Goal: Information Seeking & Learning: Check status

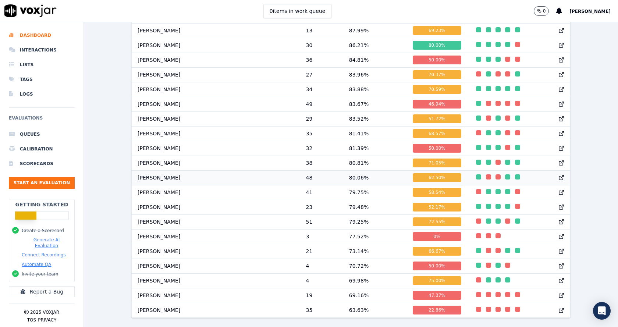
scroll to position [540, 0]
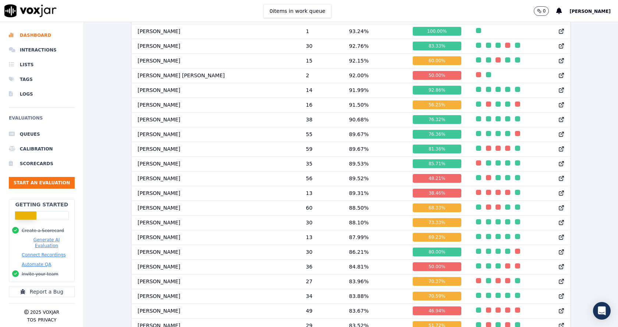
click at [122, 139] on div "6/21/25 - 7/20/25 scorecard title : Inbound Sales Call +1 more Add a filter Eva…" at bounding box center [351, 174] width 534 height 305
click at [111, 192] on div "6/21/25 - 7/20/25 scorecard title : Inbound Sales Call +1 more Add a filter Eva…" at bounding box center [351, 174] width 534 height 305
click at [125, 175] on div "6/21/25 - 7/20/25 scorecard title : Inbound Sales Call +1 more Add a filter Eva…" at bounding box center [351, 174] width 534 height 305
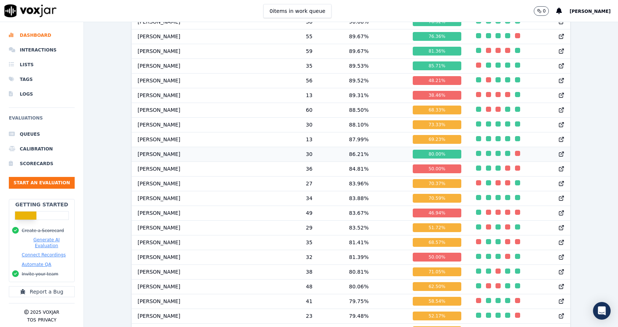
scroll to position [650, 0]
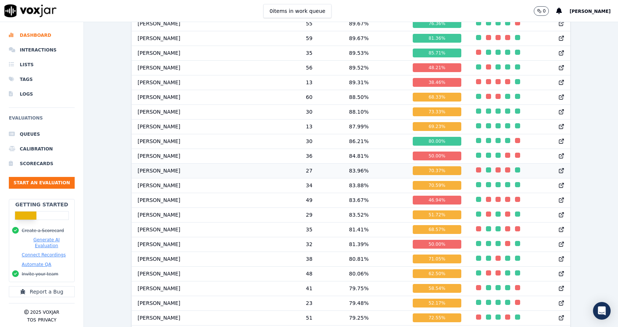
click at [558, 174] on icon at bounding box center [561, 171] width 6 height 6
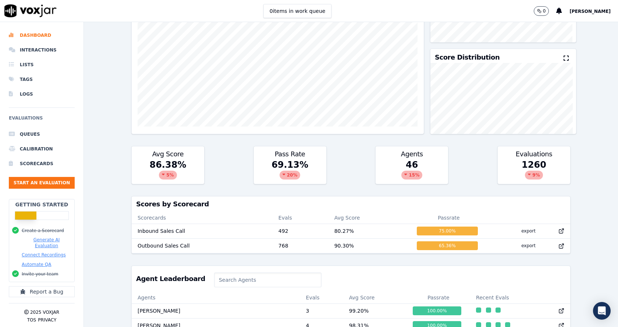
scroll to position [0, 0]
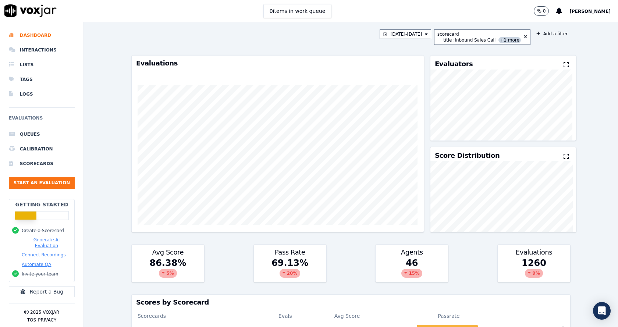
click at [319, 33] on div "6/21/25 - 7/20/25 scorecard title : Inbound Sales Call +1 more Add a filter" at bounding box center [350, 36] width 439 height 15
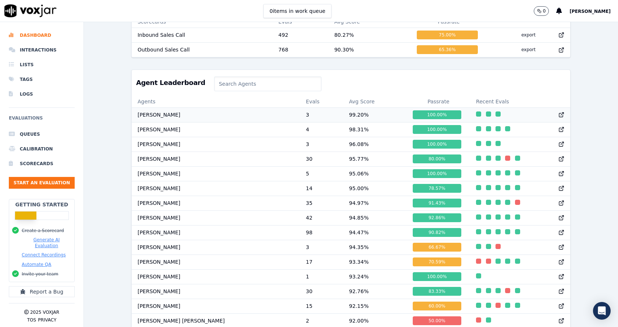
scroll to position [525, 0]
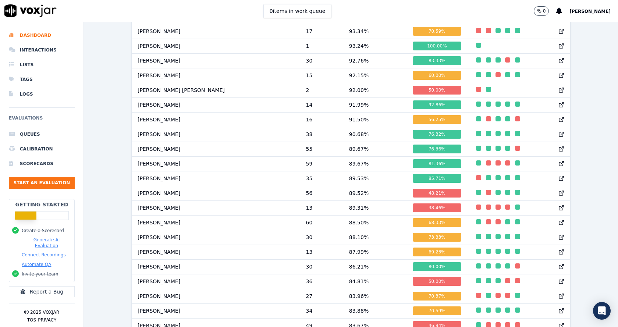
click at [119, 164] on div "6/21/25 - 7/20/25 scorecard title : Inbound Sales Call +1 more Add a filter Eva…" at bounding box center [351, 174] width 534 height 305
click at [558, 181] on icon at bounding box center [561, 178] width 6 height 6
click at [108, 89] on div "6/21/25 - 7/20/25 scorecard title : Inbound Sales Call +1 more Add a filter Eva…" at bounding box center [351, 174] width 534 height 305
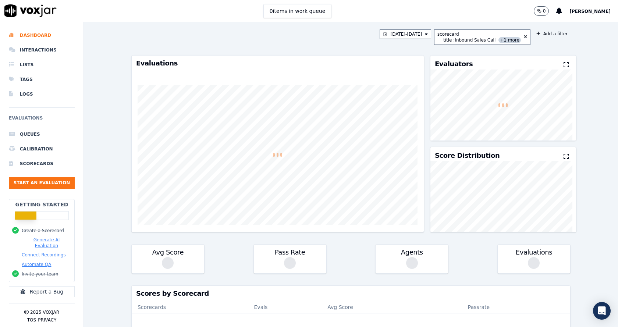
scroll to position [0, 0]
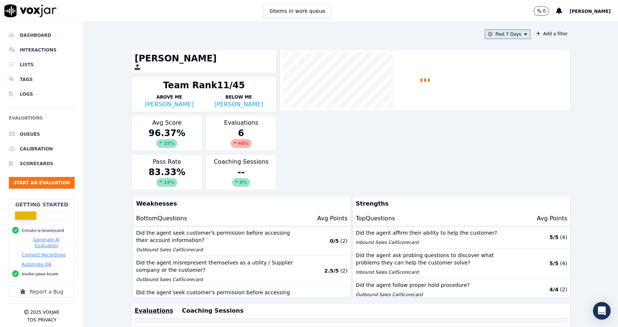
click at [490, 36] on button "Past 7 Days" at bounding box center [508, 34] width 46 height 10
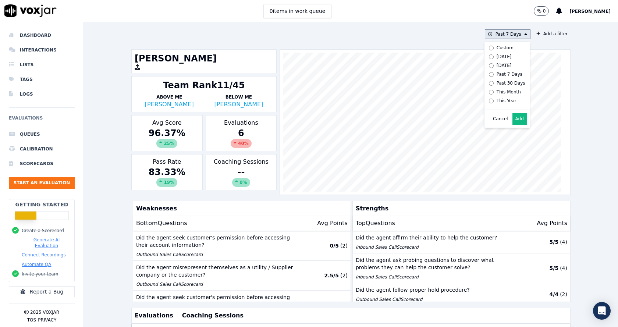
click at [497, 47] on div "Custom" at bounding box center [505, 48] width 17 height 6
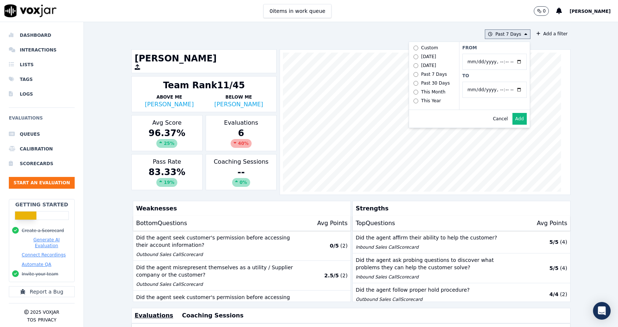
click at [510, 63] on input "From" at bounding box center [494, 62] width 64 height 16
click at [480, 47] on label "From" at bounding box center [494, 48] width 64 height 6
click at [480, 54] on input "From" at bounding box center [494, 62] width 64 height 16
click at [472, 104] on div "From To" at bounding box center [494, 76] width 71 height 68
click at [510, 60] on input "From" at bounding box center [494, 62] width 64 height 16
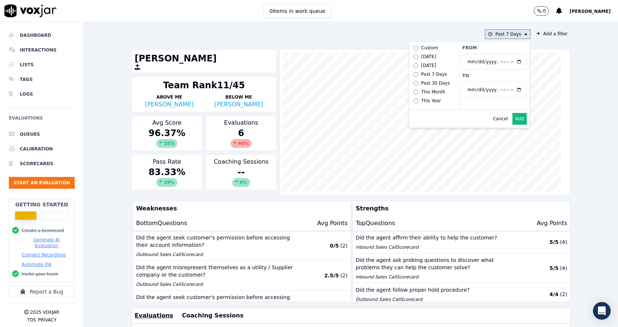
type input "[DATE]T00:00"
click at [478, 46] on label "From" at bounding box center [494, 48] width 64 height 6
click at [478, 54] on input "From" at bounding box center [494, 62] width 64 height 16
click at [511, 88] on input "To" at bounding box center [494, 90] width 64 height 16
type input "2025-07-20T23:59"
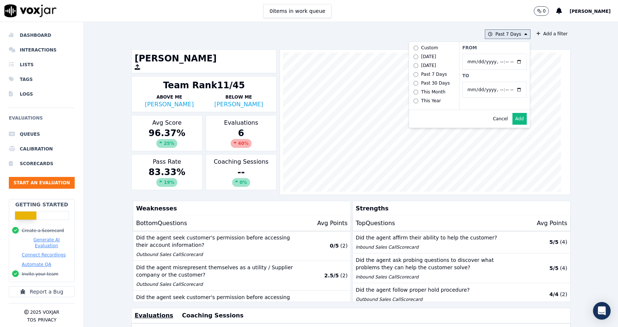
click at [490, 77] on label "To" at bounding box center [494, 76] width 64 height 6
click at [490, 82] on input "To" at bounding box center [494, 90] width 64 height 16
click at [512, 124] on button "Add" at bounding box center [519, 119] width 14 height 12
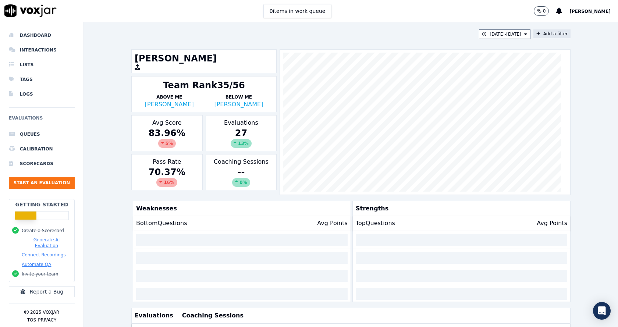
click at [534, 34] on button "Add a filter" at bounding box center [551, 33] width 37 height 9
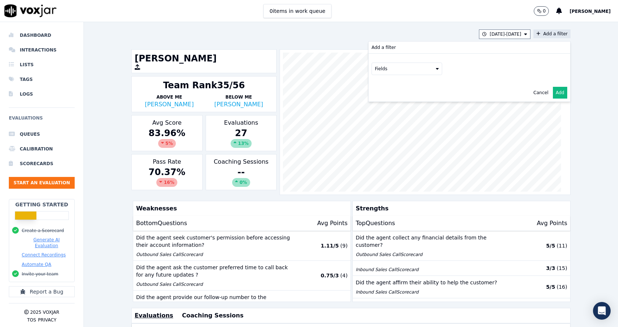
click at [384, 68] on button "Fields" at bounding box center [407, 69] width 71 height 13
click at [384, 140] on div "scorecard" at bounding box center [395, 143] width 22 height 6
click at [413, 85] on button "Fields" at bounding box center [415, 84] width 71 height 13
drag, startPoint x: 405, startPoint y: 97, endPoint x: 401, endPoint y: 101, distance: 5.5
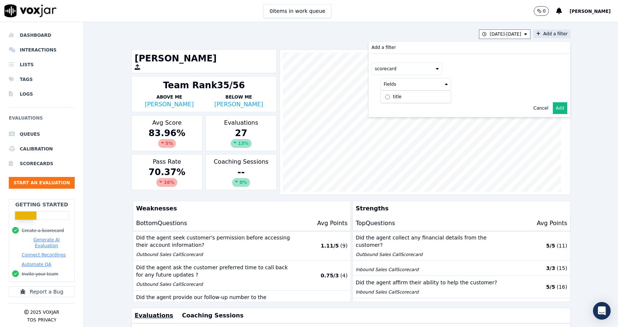
click at [405, 97] on label "title" at bounding box center [415, 96] width 67 height 9
click at [490, 88] on button at bounding box center [507, 83] width 106 height 11
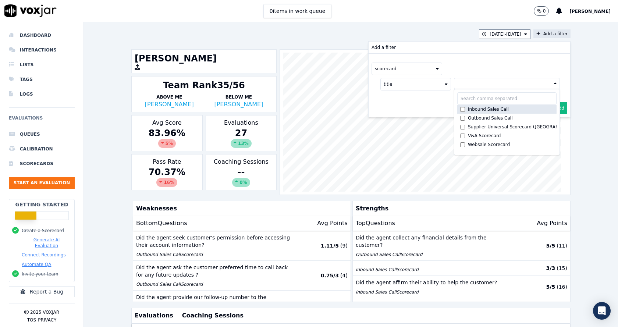
click at [472, 110] on div "Inbound Sales Call" at bounding box center [488, 109] width 41 height 6
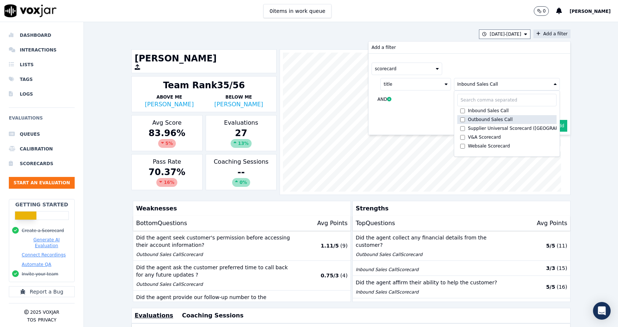
click at [472, 118] on div "Outbound Sales Call" at bounding box center [490, 120] width 45 height 6
click at [422, 123] on div "Cancel Add" at bounding box center [470, 126] width 202 height 18
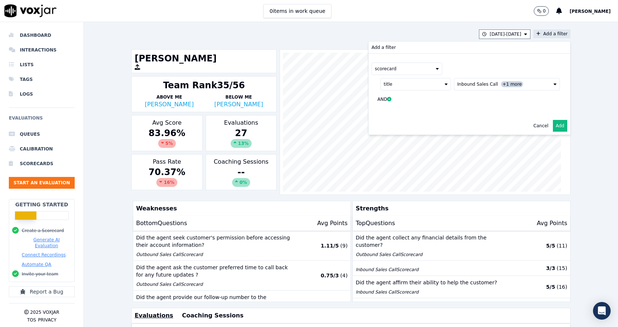
click at [553, 126] on button "Add" at bounding box center [560, 126] width 14 height 12
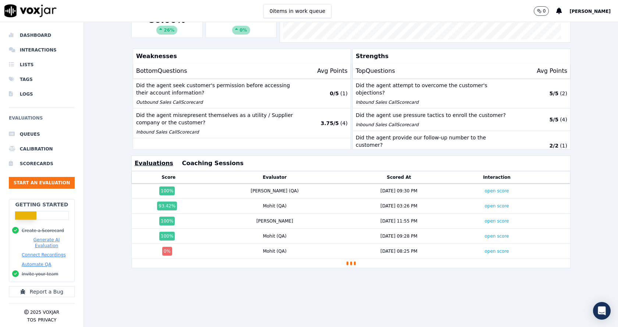
scroll to position [163, 0]
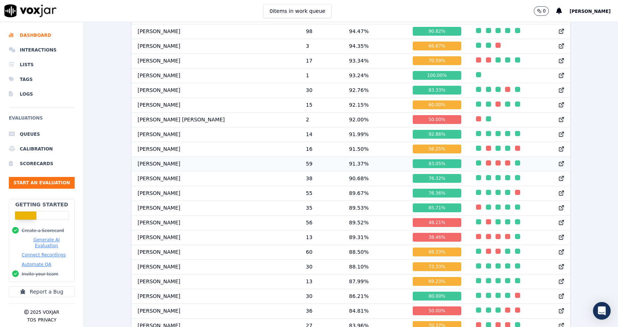
scroll to position [0, 0]
click at [475, 171] on td at bounding box center [520, 163] width 100 height 15
drag, startPoint x: 293, startPoint y: 170, endPoint x: 311, endPoint y: 168, distance: 17.8
click at [343, 168] on td "91.37 %" at bounding box center [375, 163] width 64 height 15
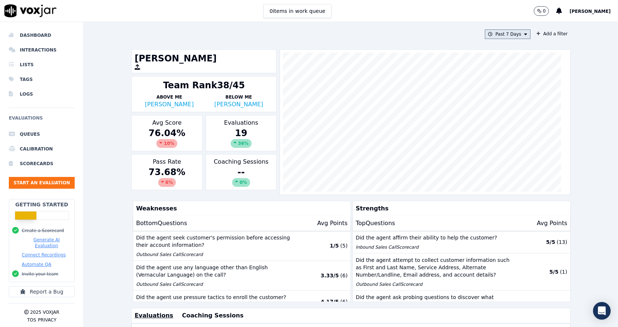
click at [514, 33] on button "Past 7 Days" at bounding box center [508, 34] width 46 height 10
click at [497, 49] on div "Custom" at bounding box center [505, 48] width 17 height 6
click at [517, 60] on input "From" at bounding box center [494, 62] width 64 height 16
click at [512, 61] on input "From" at bounding box center [494, 62] width 64 height 16
type input "2025-06-21T00:00"
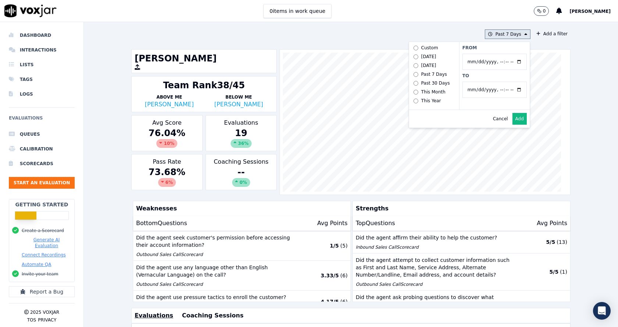
click at [505, 49] on label "From" at bounding box center [494, 48] width 64 height 6
click at [505, 54] on input "From" at bounding box center [494, 62] width 64 height 16
click at [511, 92] on input "To" at bounding box center [494, 90] width 64 height 16
type input "2025-07-20T23:59"
click at [502, 77] on label "To" at bounding box center [494, 76] width 64 height 6
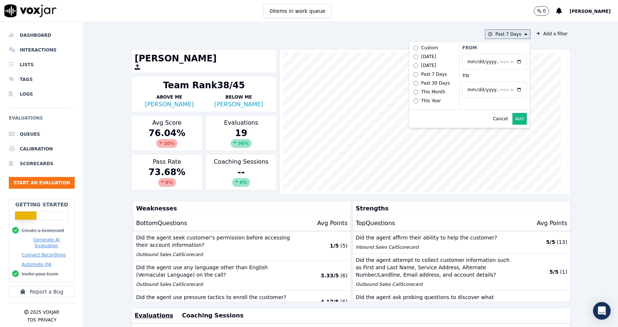
click at [502, 82] on input "To" at bounding box center [494, 90] width 64 height 16
click at [512, 122] on button "Add" at bounding box center [519, 119] width 14 height 12
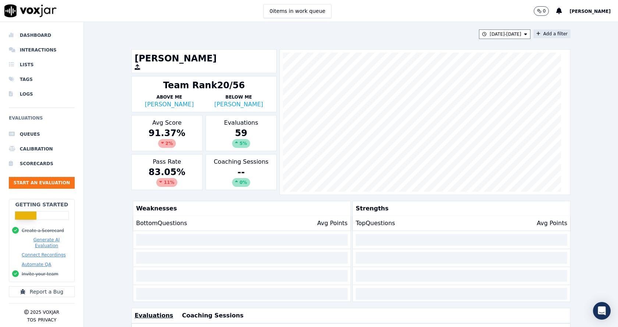
click at [537, 37] on button "Add a filter" at bounding box center [551, 33] width 37 height 9
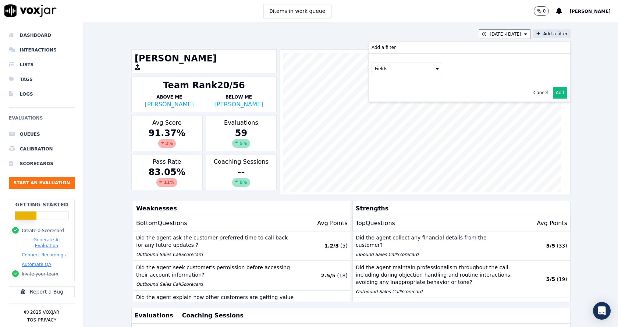
click at [420, 65] on button "Fields" at bounding box center [407, 69] width 71 height 13
click at [384, 140] on div "scorecard" at bounding box center [395, 143] width 22 height 6
click at [431, 84] on button "Fields" at bounding box center [415, 84] width 71 height 13
click at [401, 101] on label "title" at bounding box center [415, 96] width 67 height 9
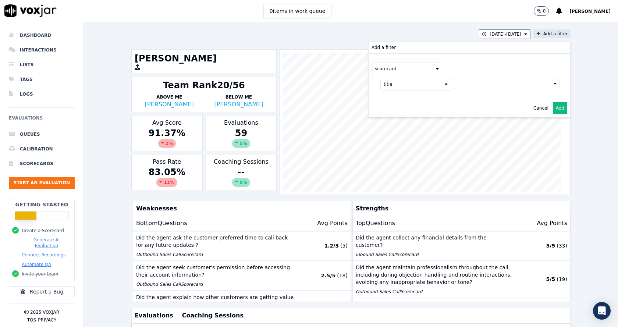
click at [458, 87] on button at bounding box center [507, 83] width 106 height 11
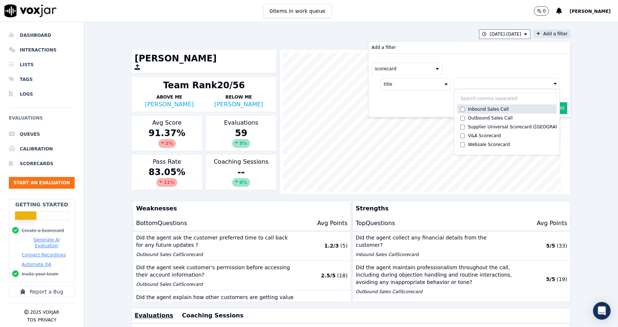
click at [470, 111] on div "Inbound Sales Call" at bounding box center [488, 109] width 41 height 6
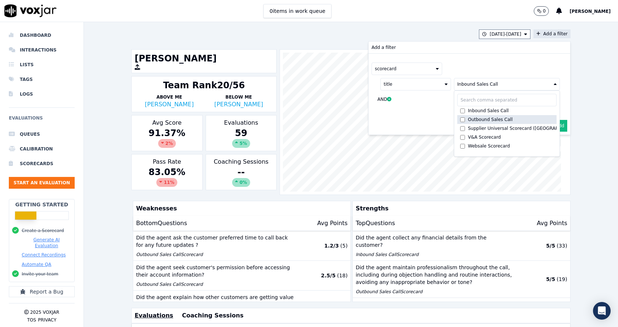
click at [468, 118] on div "Outbound Sales Call" at bounding box center [490, 120] width 45 height 6
drag, startPoint x: 435, startPoint y: 115, endPoint x: 539, endPoint y: 118, distance: 104.2
click at [434, 116] on div "scorecard title Inbound Sales Call +1 more Inbound Sales Call Outbound Sales Ca…" at bounding box center [470, 85] width 202 height 63
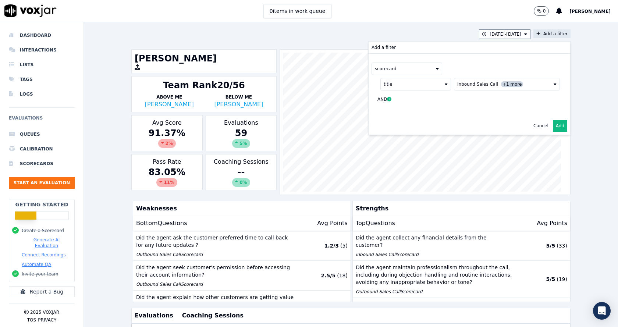
click at [553, 123] on button "Add" at bounding box center [560, 126] width 14 height 12
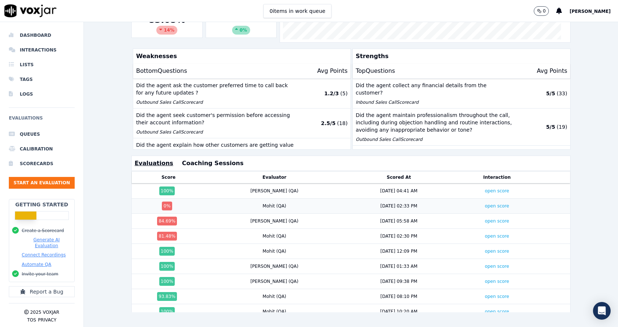
click at [468, 203] on td "open score" at bounding box center [496, 206] width 85 height 15
click at [485, 203] on link "open score" at bounding box center [497, 205] width 24 height 5
click at [475, 216] on td "open score" at bounding box center [496, 221] width 85 height 15
click at [484, 218] on div "open score" at bounding box center [496, 221] width 79 height 6
click at [485, 219] on link "open score" at bounding box center [497, 221] width 24 height 5
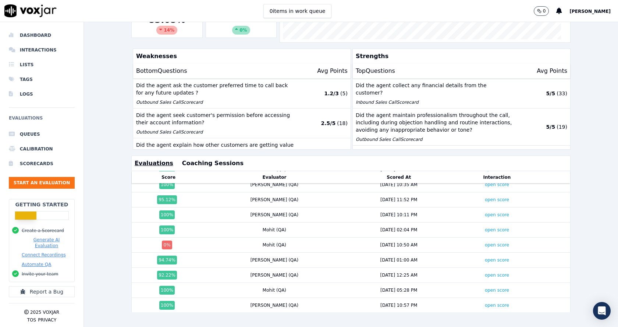
scroll to position [620, 0]
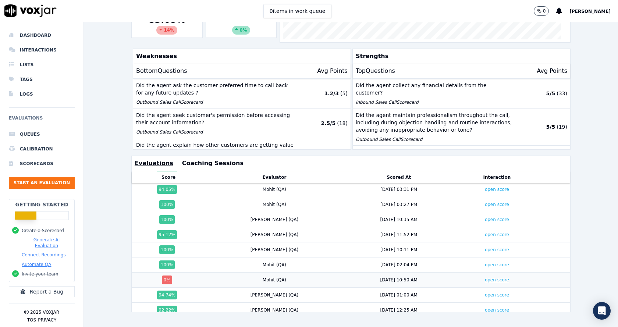
click at [485, 277] on link "open score" at bounding box center [497, 279] width 24 height 5
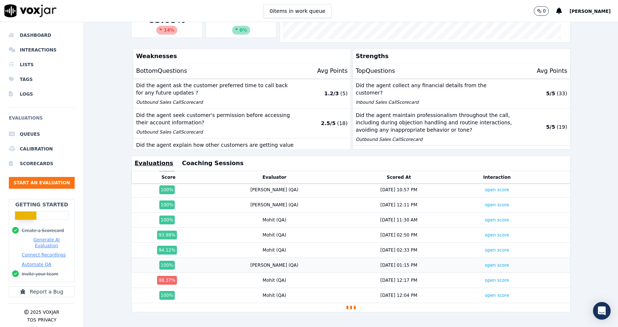
scroll to position [767, 0]
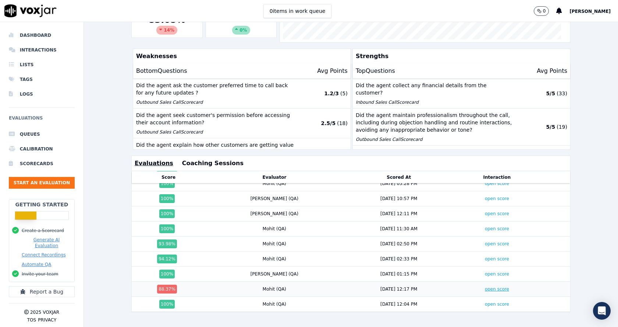
click at [485, 287] on link "open score" at bounding box center [497, 289] width 24 height 5
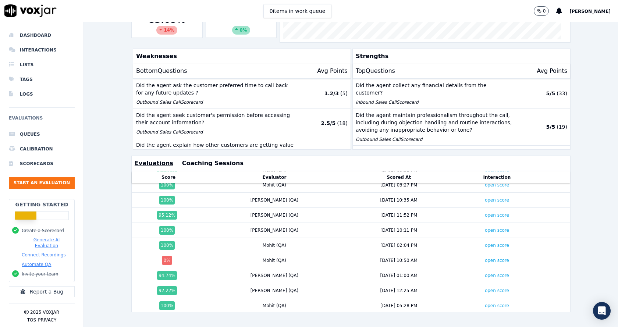
scroll to position [620, 0]
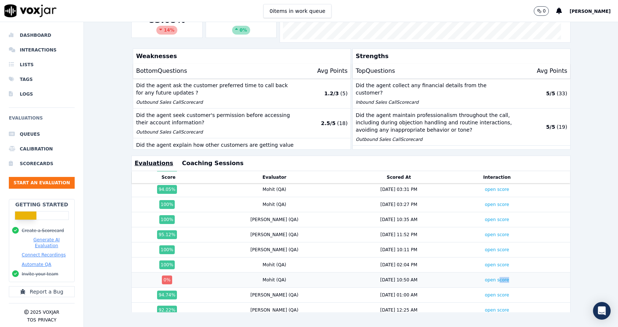
drag, startPoint x: 476, startPoint y: 272, endPoint x: 499, endPoint y: 263, distance: 24.3
click at [499, 273] on td "open score" at bounding box center [496, 280] width 85 height 15
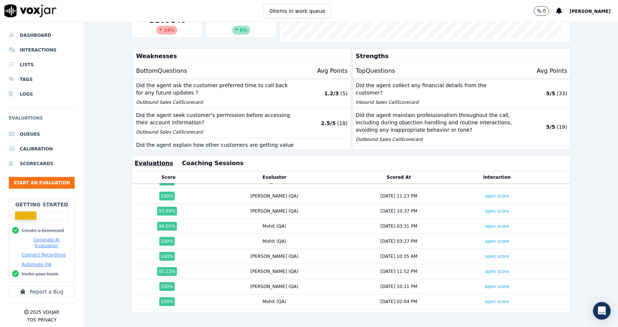
click at [590, 86] on div "6/21/25 - 7/20/25 scorecard title : Inbound Sales Call +1 more Add a filter Ric…" at bounding box center [351, 174] width 534 height 305
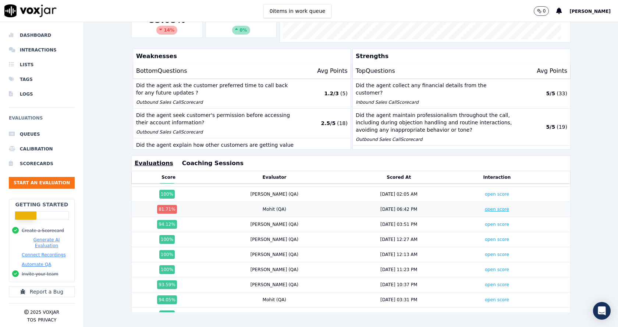
click at [485, 207] on link "open score" at bounding box center [497, 209] width 24 height 5
click at [576, 206] on div "6/21/25 - 7/20/25 scorecard title : Inbound Sales Call +1 more Add a filter Ric…" at bounding box center [351, 174] width 534 height 305
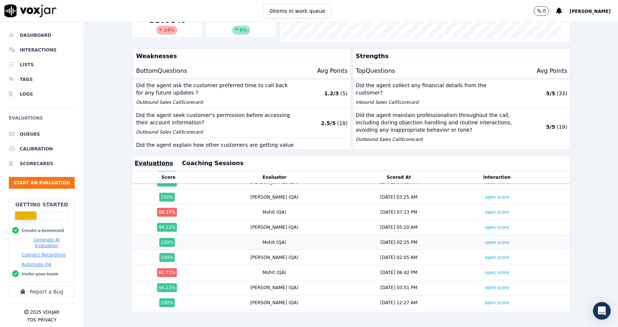
scroll to position [436, 0]
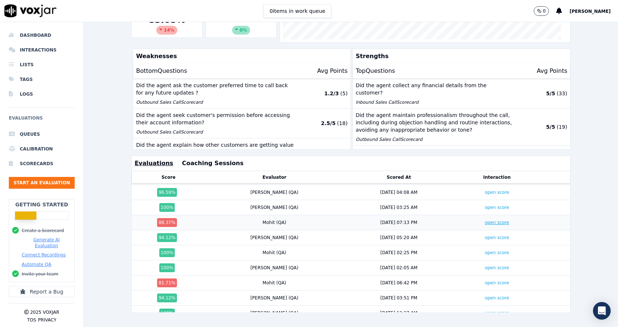
click at [485, 220] on link "open score" at bounding box center [497, 222] width 24 height 5
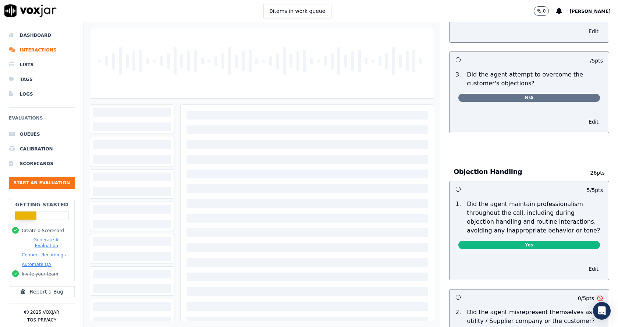
scroll to position [957, 0]
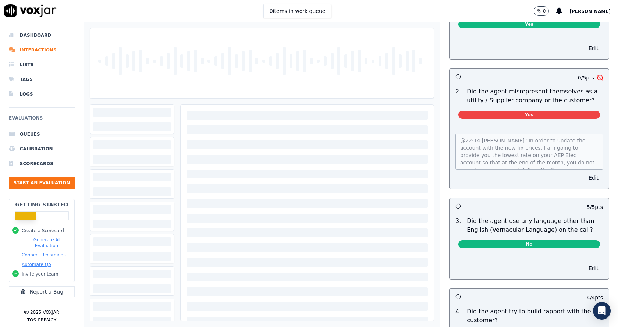
click at [576, 173] on div "@22:14 [PERSON_NAME] "In order to update the account with the new fix prices, I…" at bounding box center [529, 157] width 159 height 64
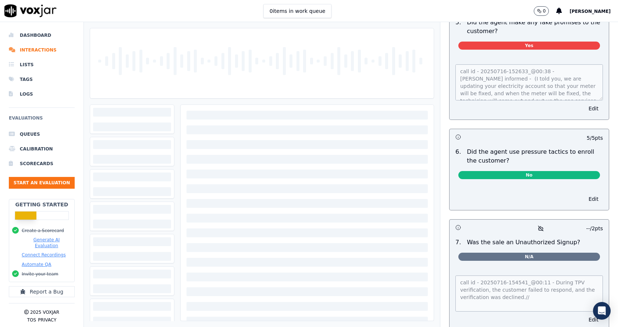
scroll to position [1950, 0]
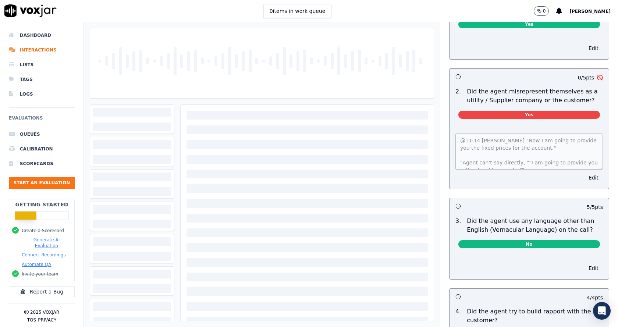
scroll to position [37, 0]
click at [580, 180] on div "5 / 5 pts 1 . Did the agent maintain professionalism throughout the call, inclu…" at bounding box center [529, 300] width 160 height 681
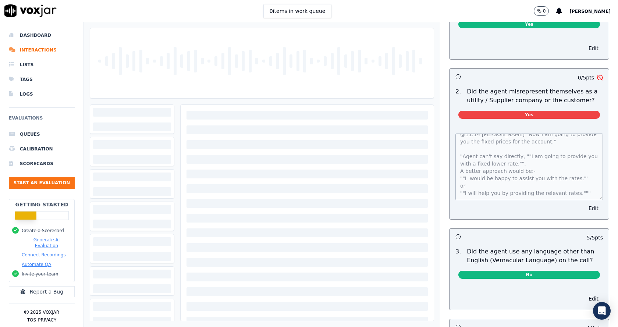
scroll to position [6, 0]
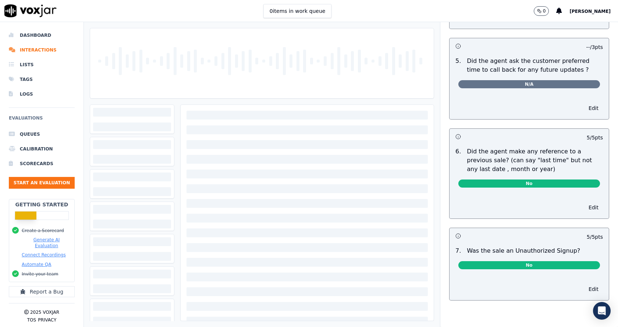
scroll to position [1880, 0]
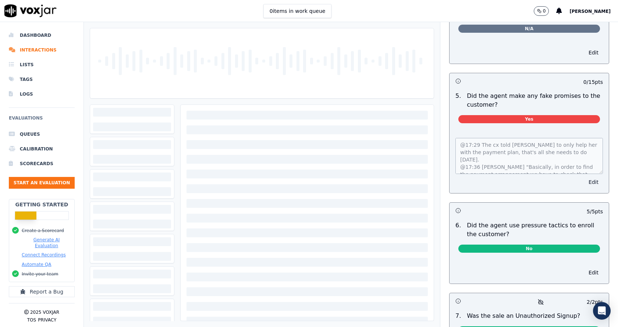
scroll to position [22, 0]
click at [582, 174] on div "@17:29 The cx told Richard to only help her with the payment plan, that's all s…" at bounding box center [529, 161] width 159 height 64
click at [587, 155] on div "@17:29 The cx told Richard to only help her with the payment plan, that's all s…" at bounding box center [529, 161] width 159 height 64
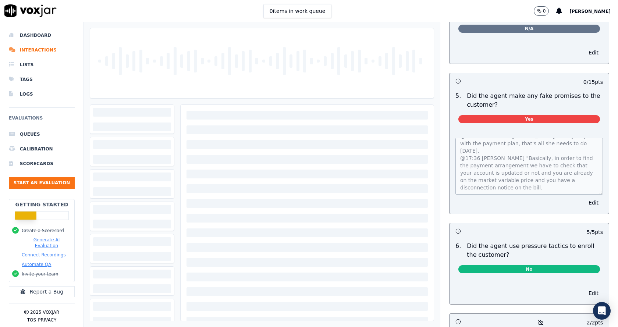
scroll to position [0, 0]
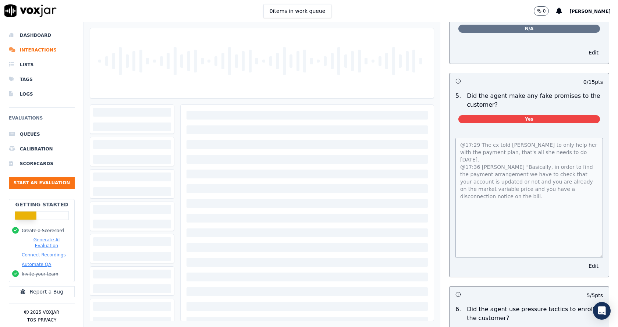
click at [455, 135] on div "@17:29 The cx told Richard to only help her with the payment plan, that's all s…" at bounding box center [529, 196] width 148 height 123
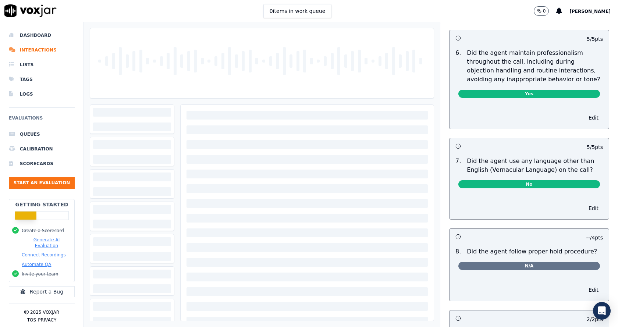
scroll to position [1251, 0]
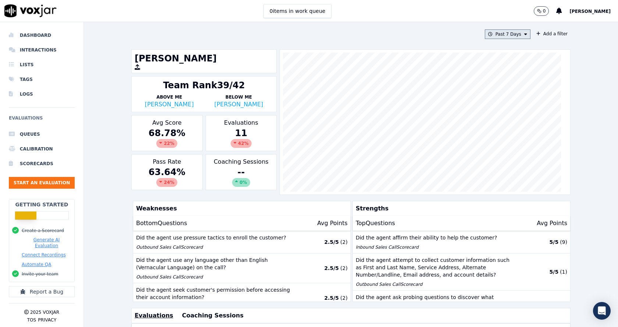
click at [496, 38] on button "Past 7 Days" at bounding box center [508, 34] width 46 height 10
click at [497, 48] on div "Custom" at bounding box center [505, 48] width 17 height 6
click at [470, 60] on input "From" at bounding box center [494, 62] width 64 height 16
drag, startPoint x: 509, startPoint y: 61, endPoint x: 506, endPoint y: 67, distance: 6.6
click at [510, 62] on input "From" at bounding box center [494, 62] width 64 height 16
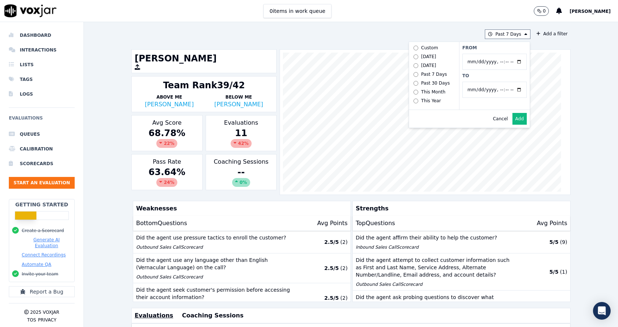
type input "[DATE]T00:00"
